Goal: Task Accomplishment & Management: Use online tool/utility

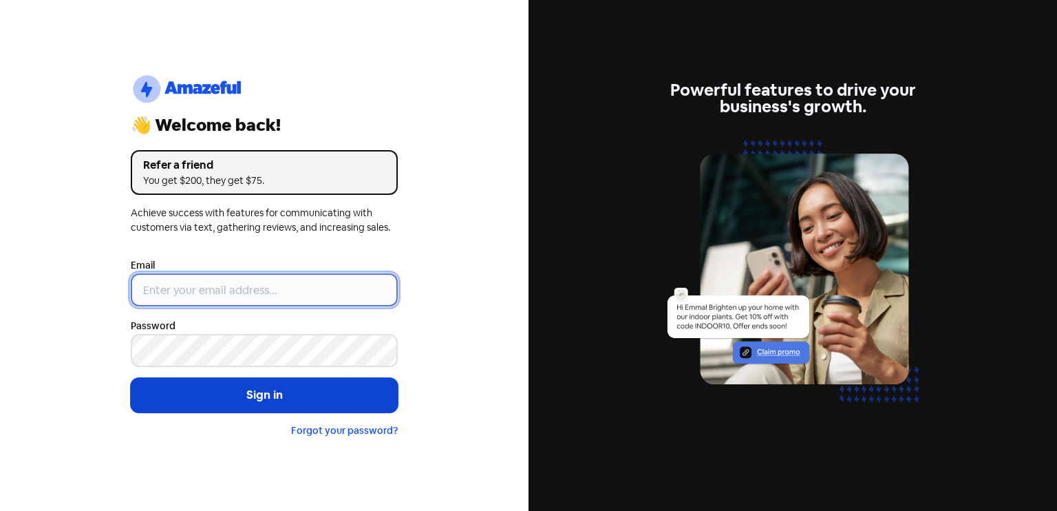
type input "[EMAIL_ADDRESS][DOMAIN_NAME]"
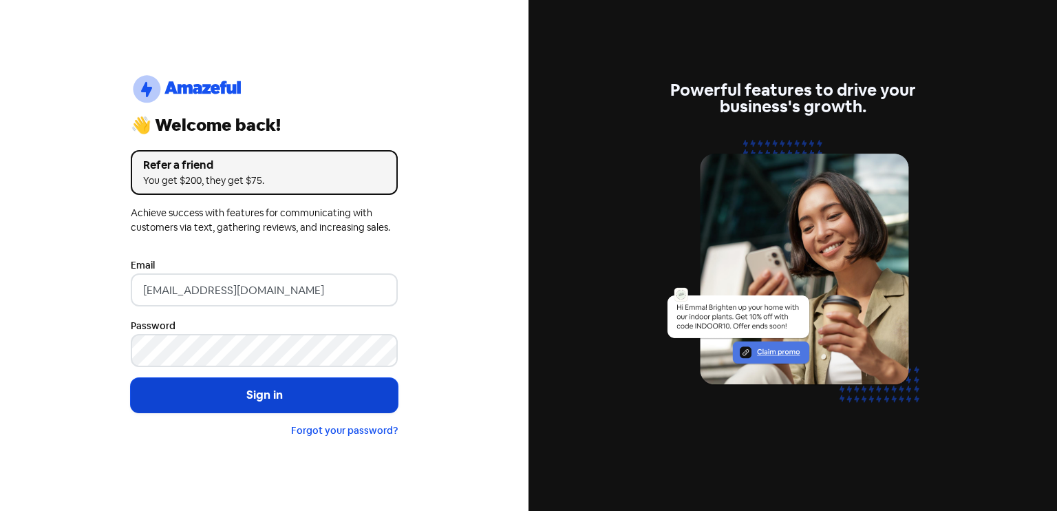
click at [261, 390] on button "Sign in" at bounding box center [264, 395] width 267 height 34
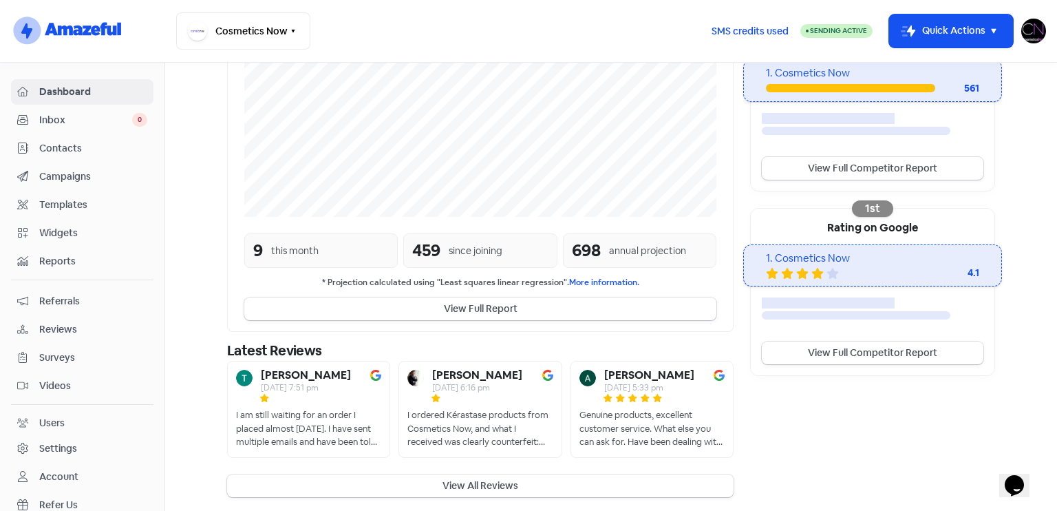
scroll to position [320, 0]
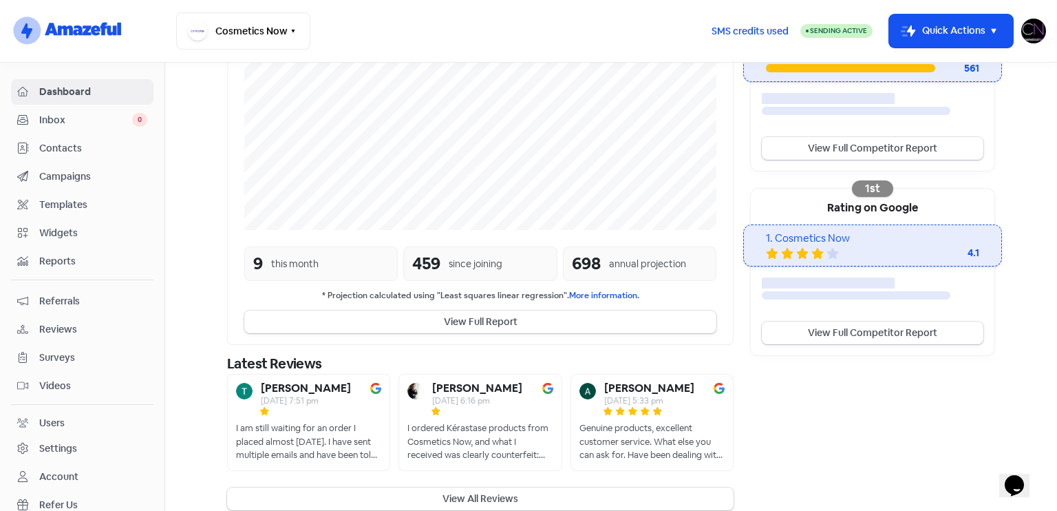
click at [98, 328] on span "Reviews" at bounding box center [93, 329] width 108 height 14
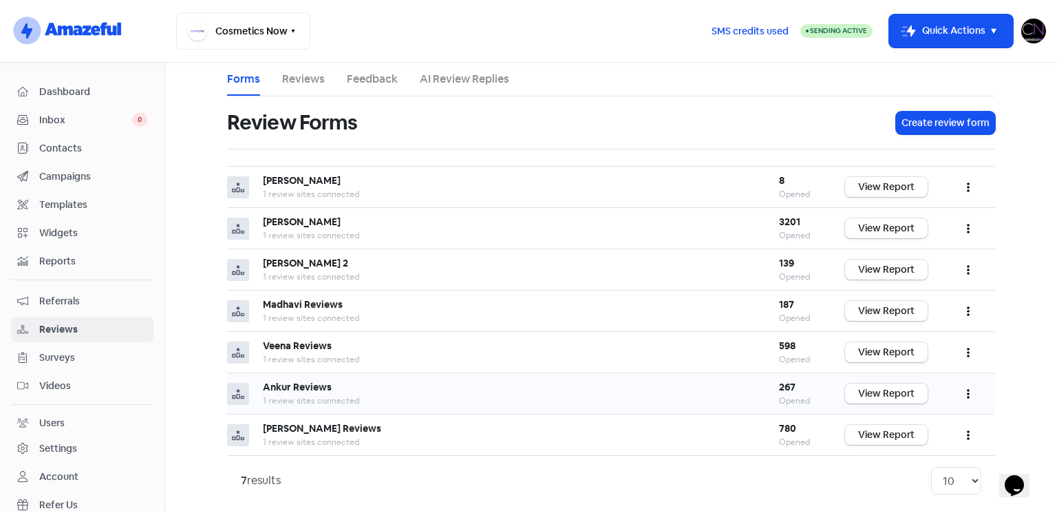
click at [875, 403] on td "View Report" at bounding box center [886, 393] width 110 height 41
click at [869, 393] on link "View Report" at bounding box center [886, 393] width 83 height 20
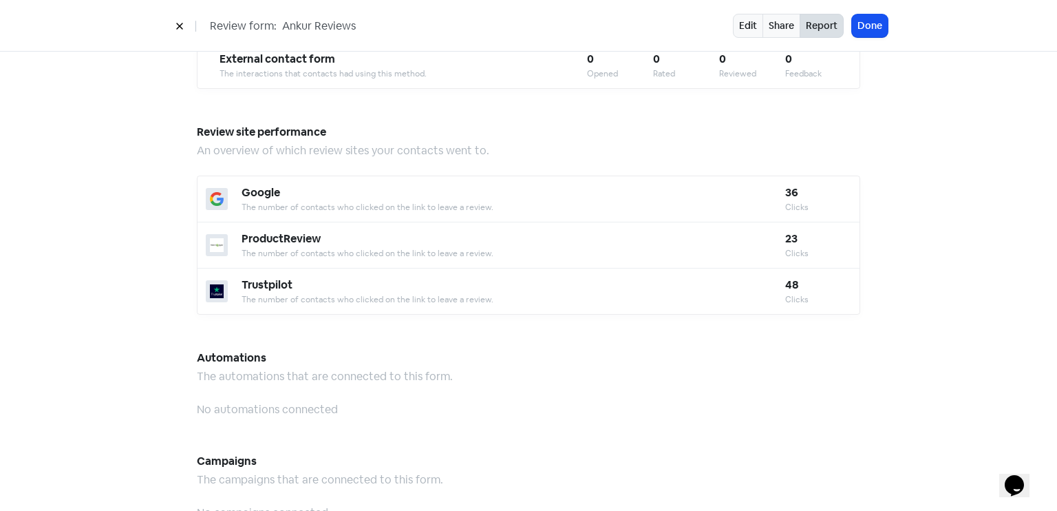
scroll to position [1205, 0]
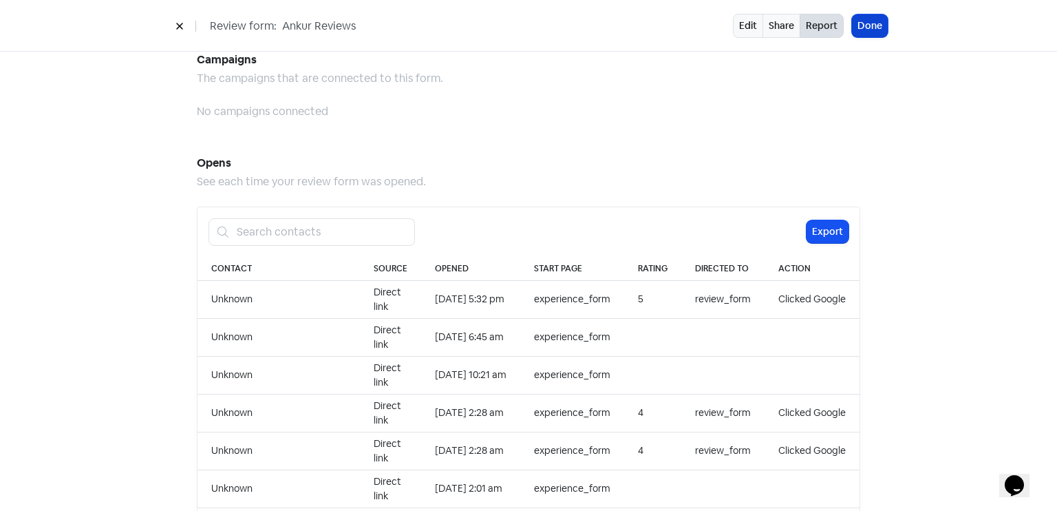
click at [874, 19] on button "Done" at bounding box center [870, 25] width 36 height 23
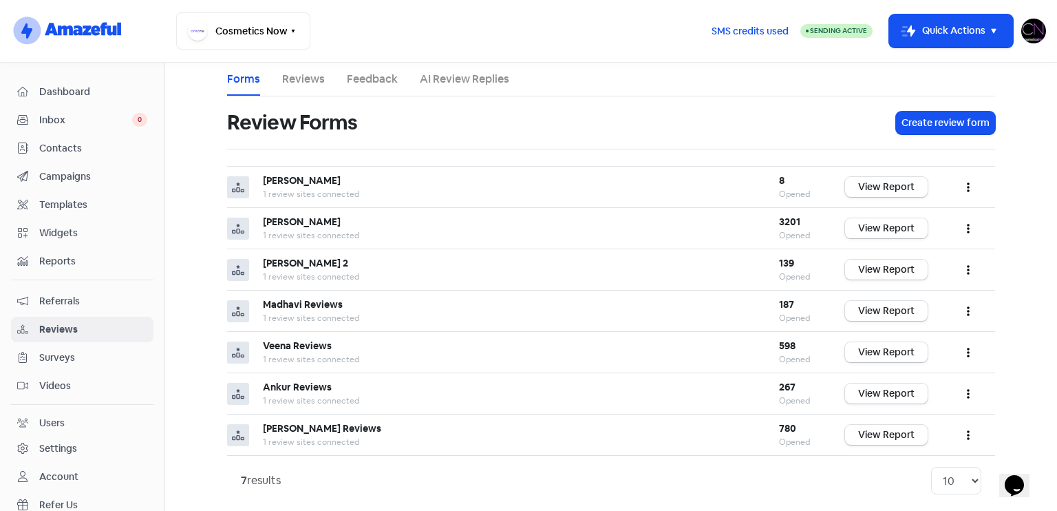
click at [88, 92] on span "Dashboard" at bounding box center [93, 92] width 108 height 14
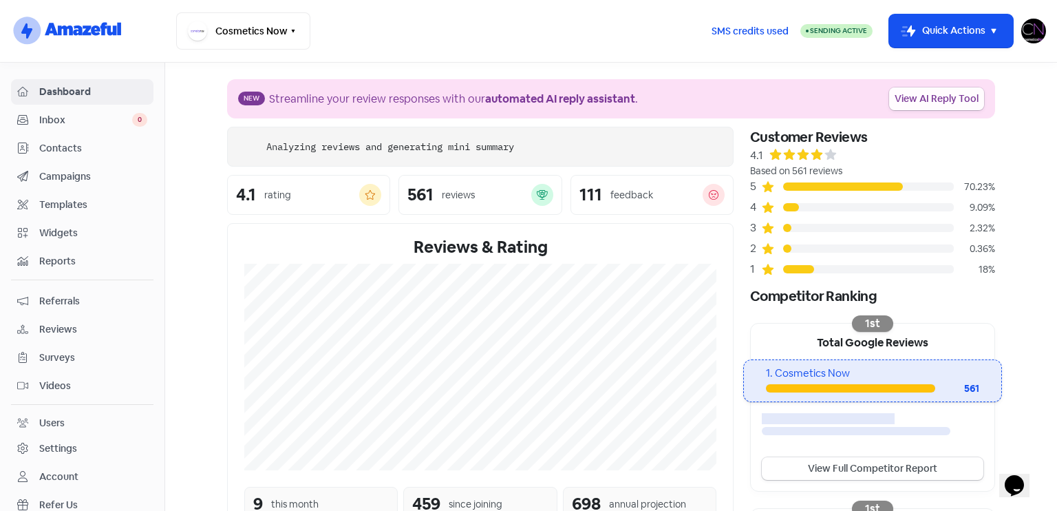
click at [955, 94] on link "View AI Reply Tool" at bounding box center [936, 98] width 95 height 23
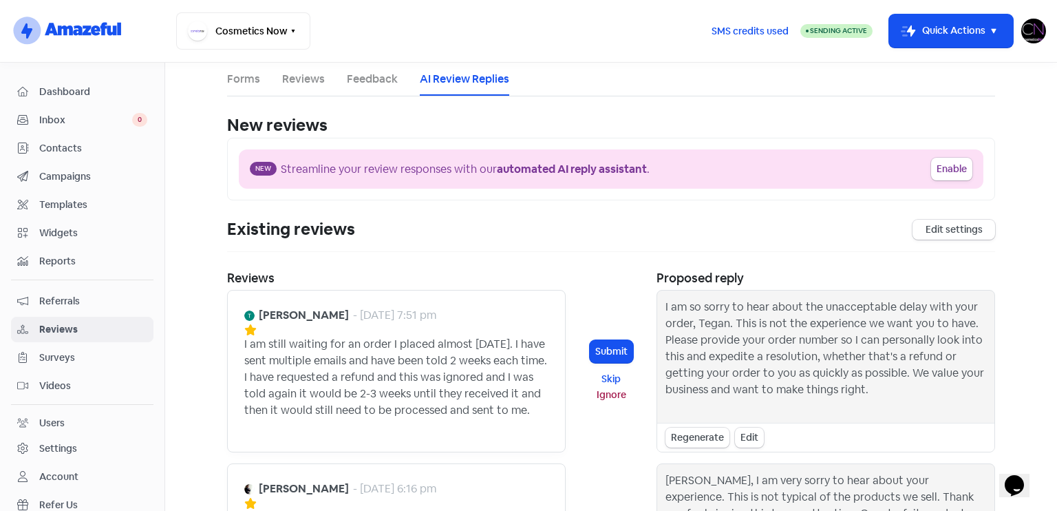
scroll to position [392, 0]
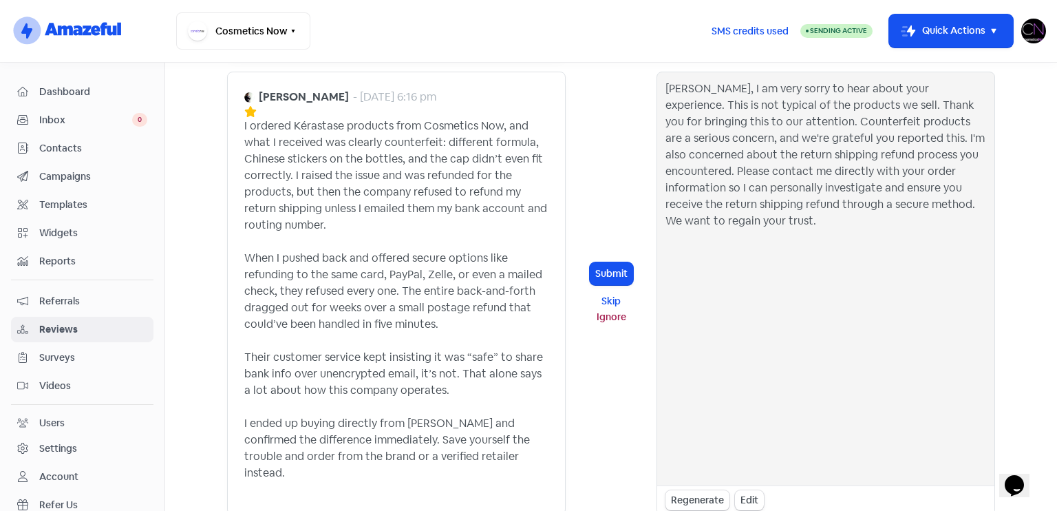
click at [259, 90] on b "Garrick Rothstein" at bounding box center [304, 97] width 90 height 17
drag, startPoint x: 257, startPoint y: 90, endPoint x: 327, endPoint y: 90, distance: 70.2
click at [327, 90] on b "Garrick Rothstein" at bounding box center [304, 97] width 90 height 17
copy b "Garrick Rothstein"
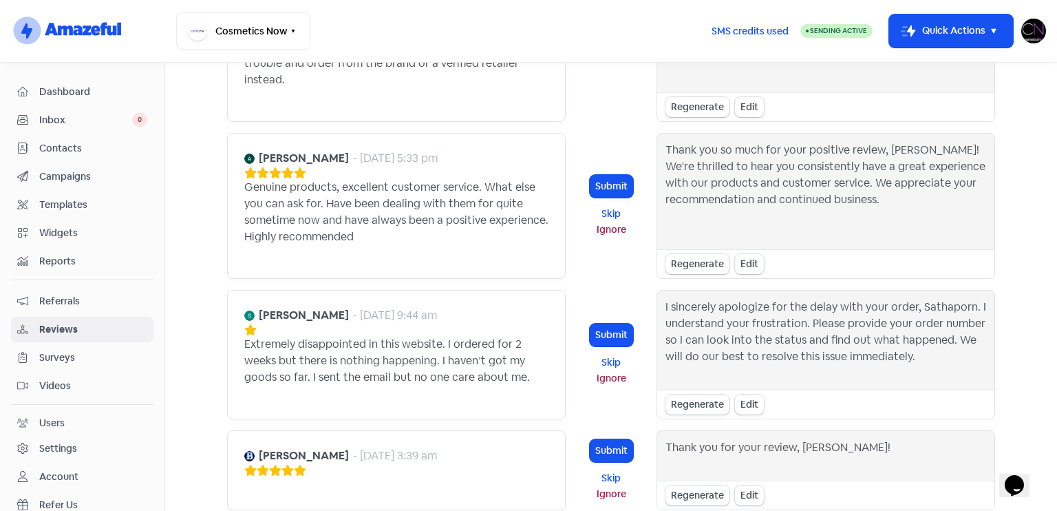
click at [259, 307] on b "Sathaporn Singhataram" at bounding box center [304, 315] width 90 height 17
copy b "Sathaporn Singhataram"
